Goal: Task Accomplishment & Management: Manage account settings

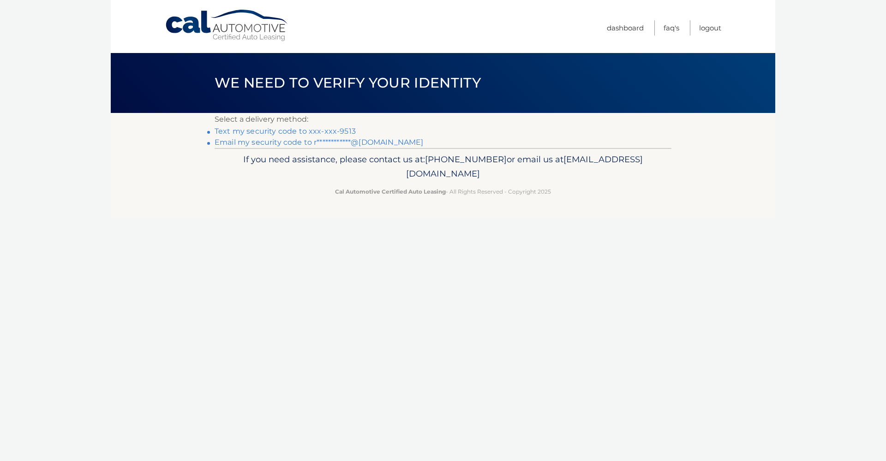
click at [316, 131] on link "Text my security code to xxx-xxx-9513" at bounding box center [285, 131] width 141 height 9
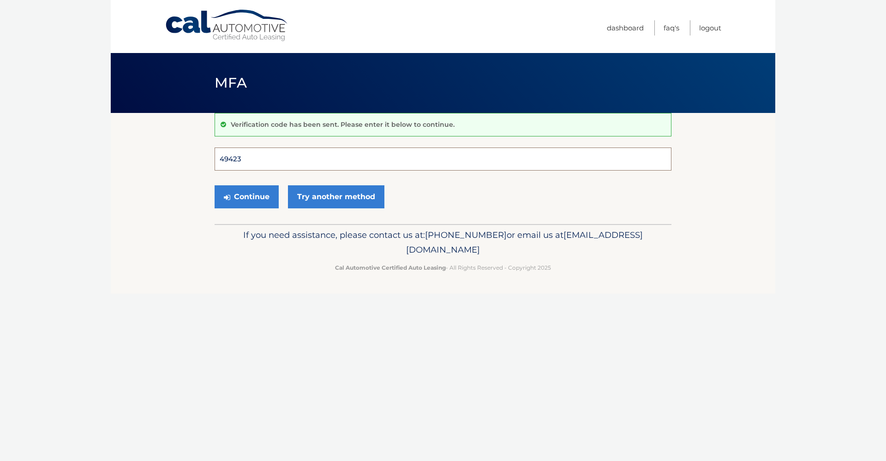
type input "494238"
click at [246, 197] on button "Continue" at bounding box center [247, 196] width 64 height 23
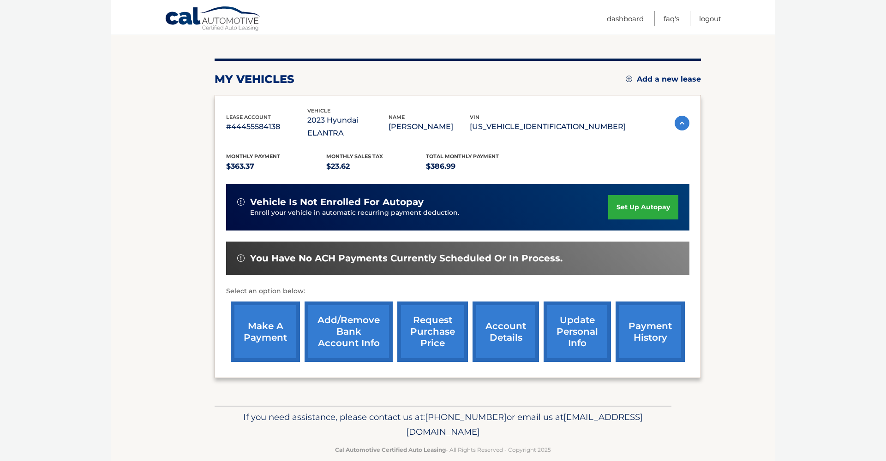
scroll to position [96, 0]
click at [501, 316] on link "account details" at bounding box center [505, 332] width 66 height 60
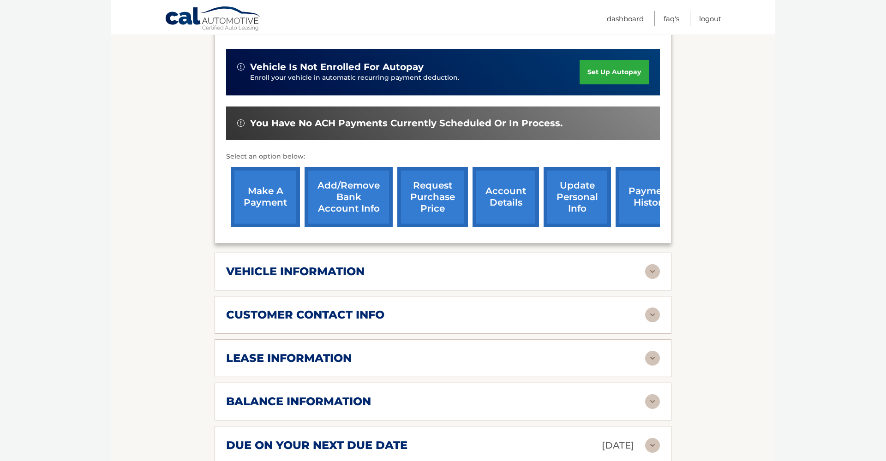
scroll to position [244, 0]
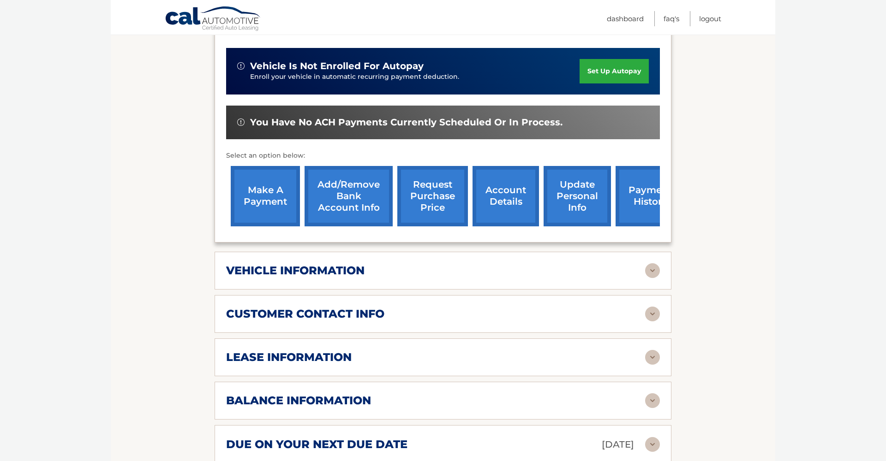
click at [651, 394] on img at bounding box center [652, 401] width 15 height 15
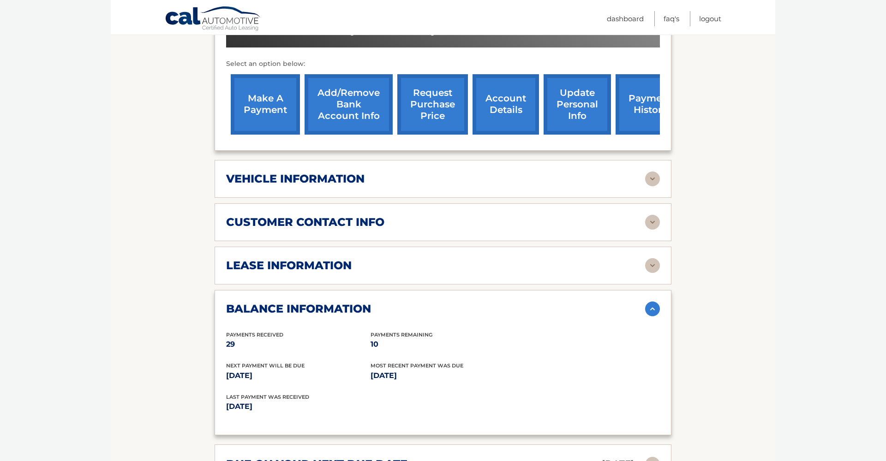
scroll to position [331, 0]
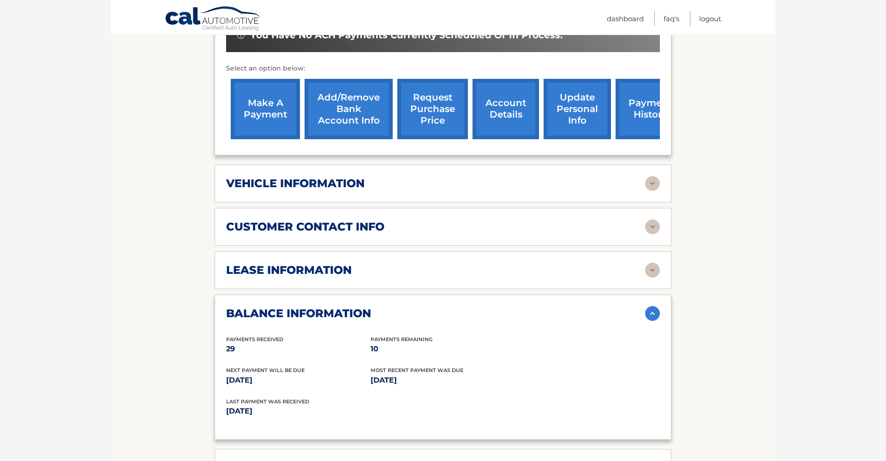
click at [653, 263] on img at bounding box center [652, 270] width 15 height 15
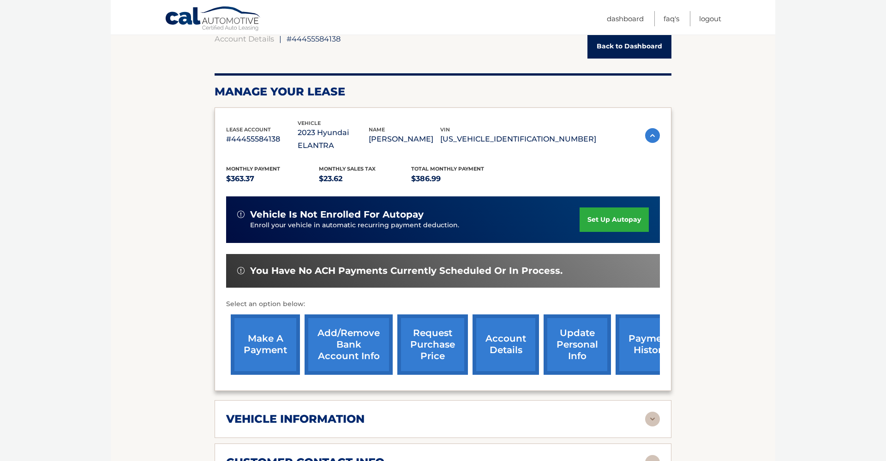
scroll to position [98, 0]
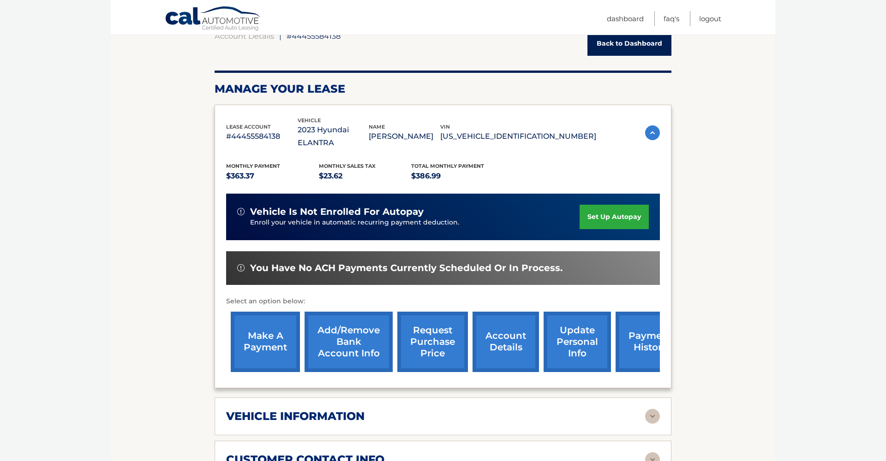
click at [430, 330] on link "request purchase price" at bounding box center [432, 342] width 71 height 60
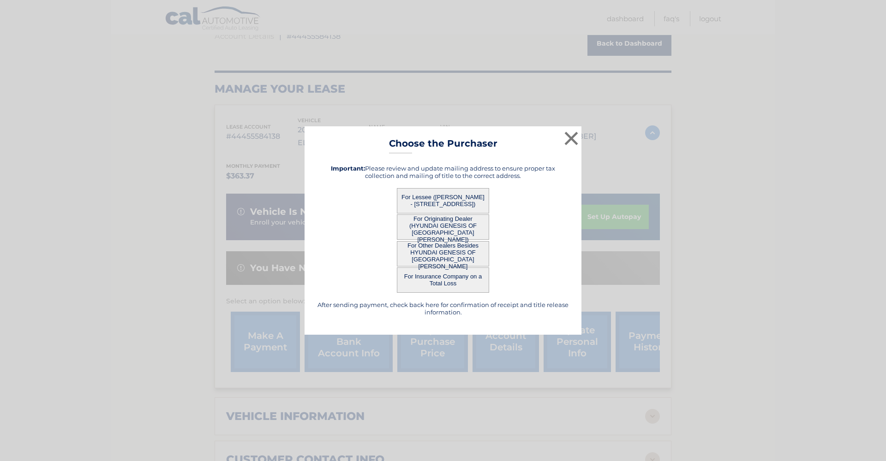
click at [457, 199] on button "For Lessee (RALPH DELUCA II - 8336 SILVER BIRCH WAY, , LEHIGH ACRES, FL 33971)" at bounding box center [443, 200] width 92 height 25
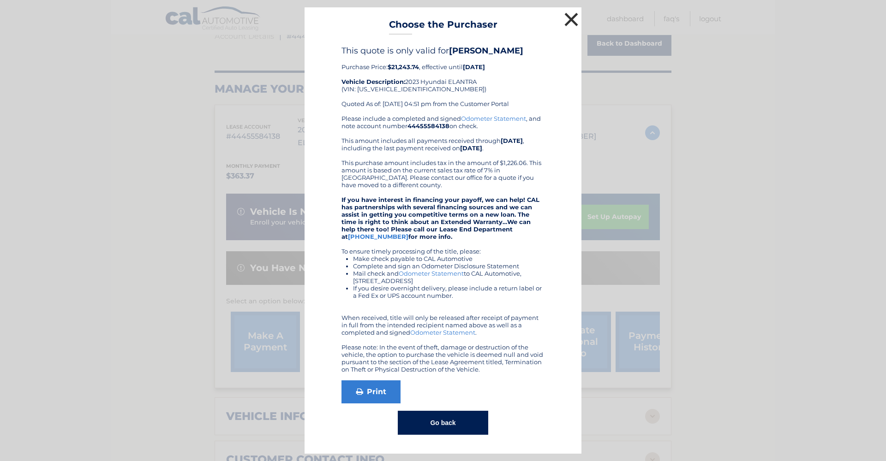
click at [572, 18] on button "×" at bounding box center [571, 19] width 18 height 18
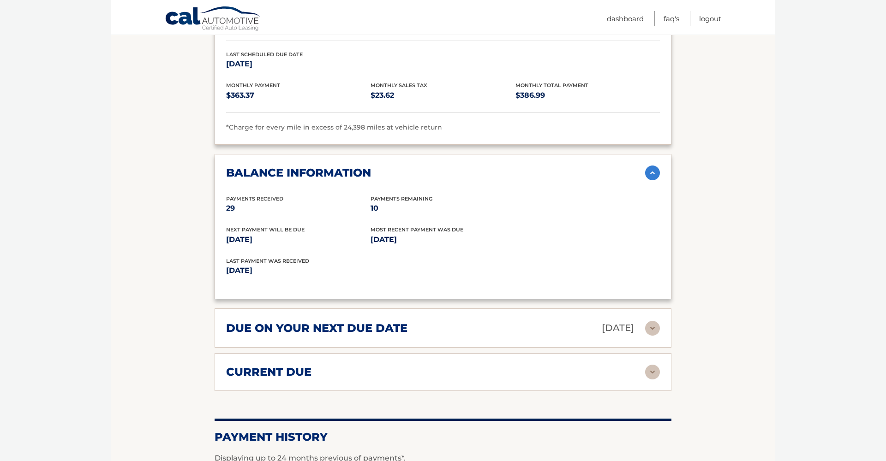
scroll to position [647, 0]
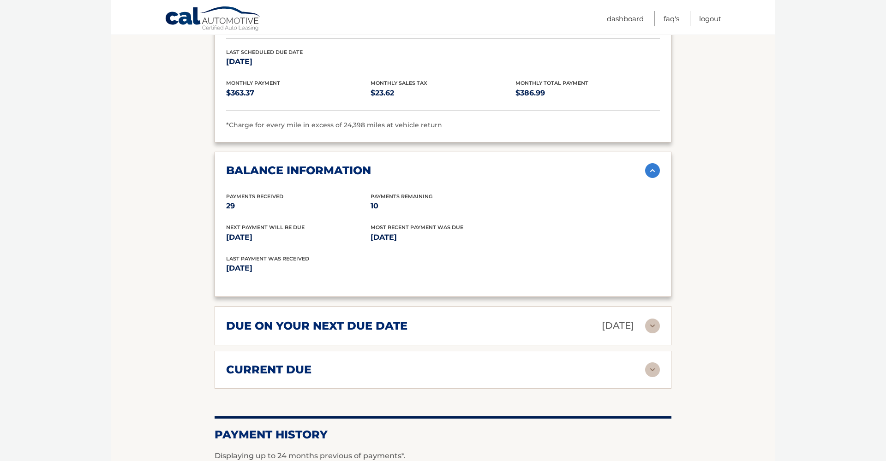
click at [653, 363] on img at bounding box center [652, 370] width 15 height 15
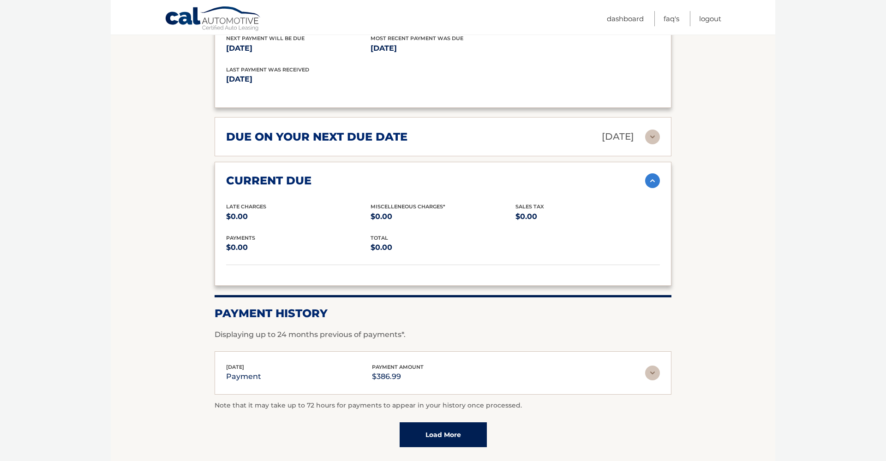
scroll to position [838, 0]
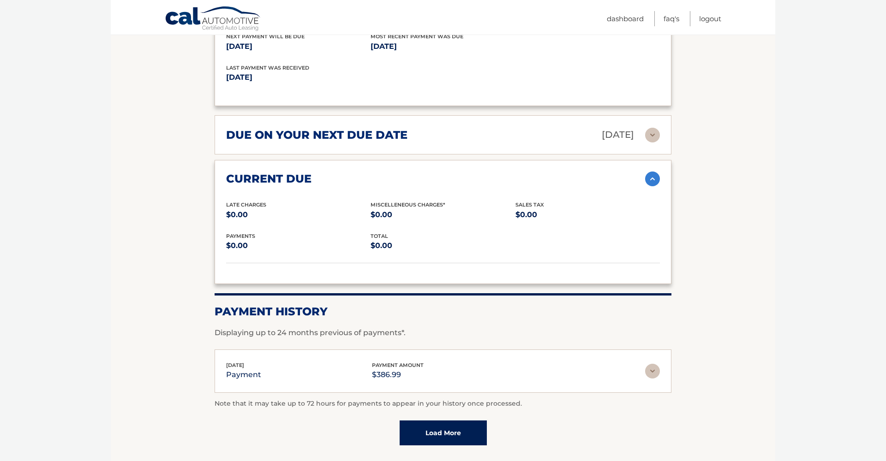
click at [444, 421] on link "Load More" at bounding box center [443, 433] width 87 height 25
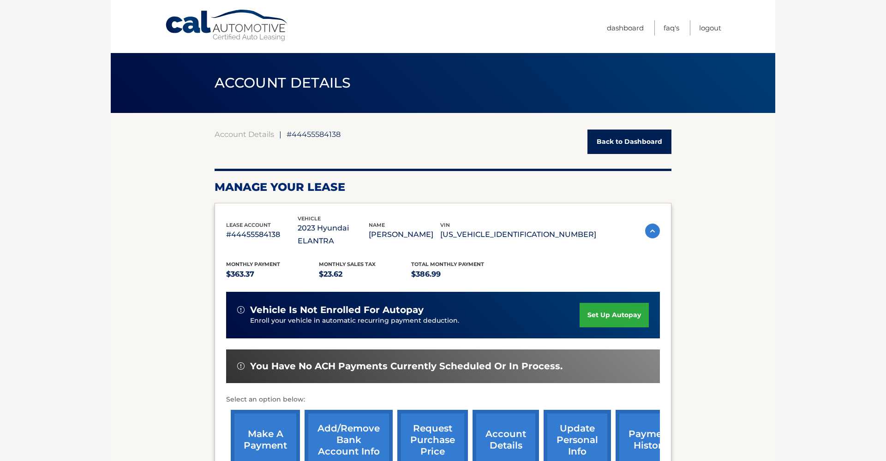
scroll to position [0, 0]
click at [710, 30] on link "Logout" at bounding box center [710, 27] width 22 height 15
